Goal: Navigation & Orientation: Find specific page/section

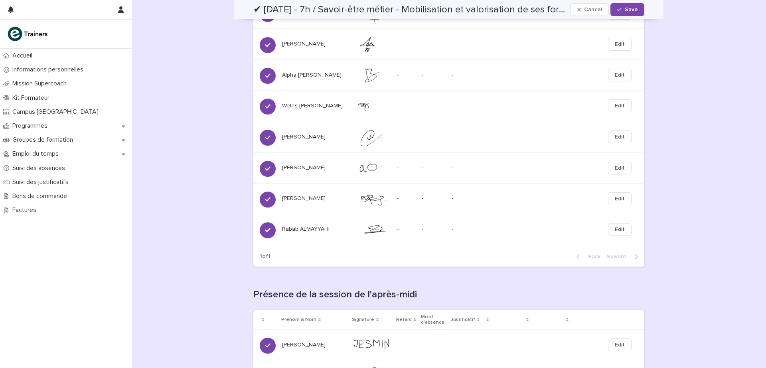
scroll to position [355, 0]
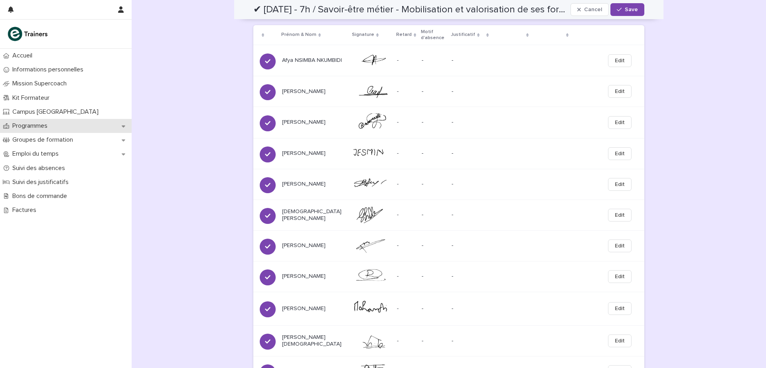
click at [48, 124] on p "Programmes" at bounding box center [31, 126] width 45 height 8
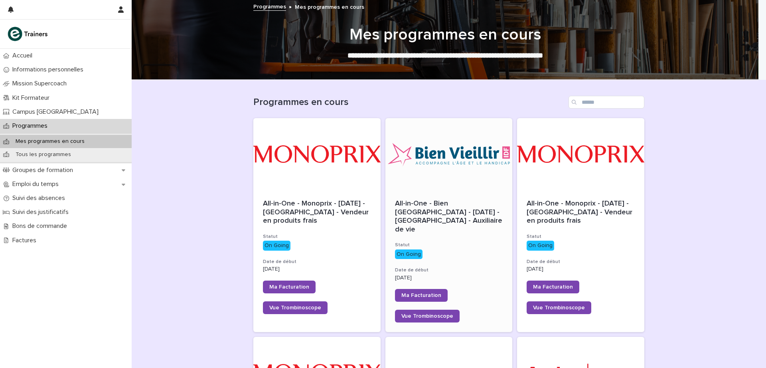
click at [453, 194] on div "All-in-One - Bien [GEOGRAPHIC_DATA] - [DATE] - [GEOGRAPHIC_DATA] - Auxiliaire d…" at bounding box center [449, 261] width 127 height 142
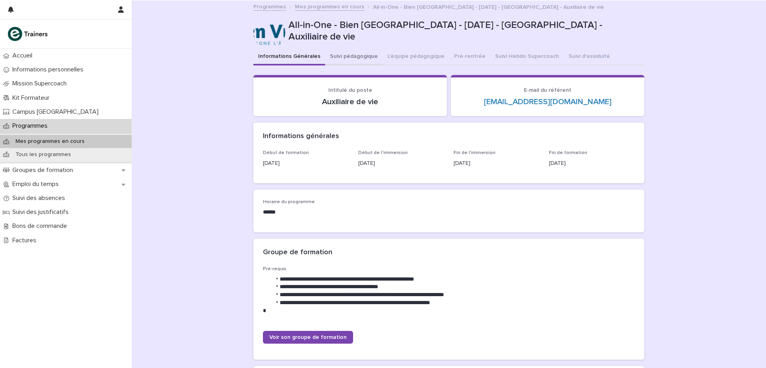
click at [344, 56] on button "Suivi pédagogique" at bounding box center [353, 57] width 57 height 17
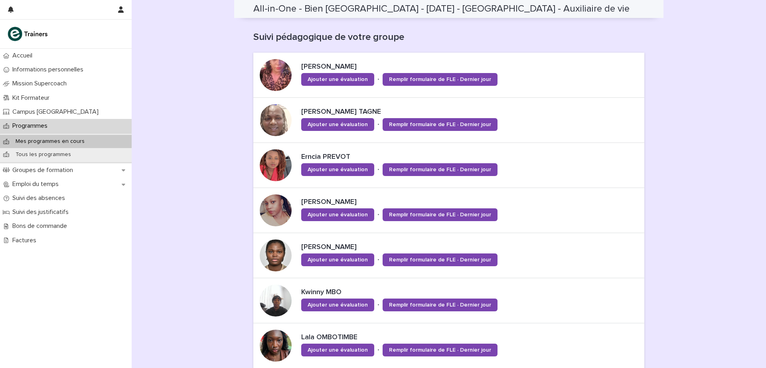
scroll to position [238, 0]
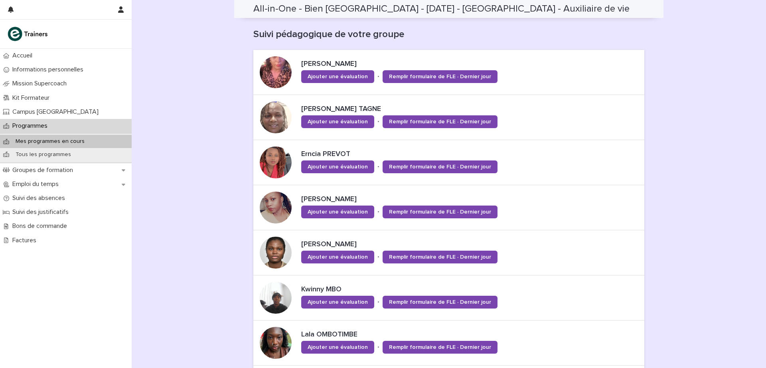
click at [45, 126] on p "Programmes" at bounding box center [31, 126] width 45 height 8
